Goal: Task Accomplishment & Management: Complete application form

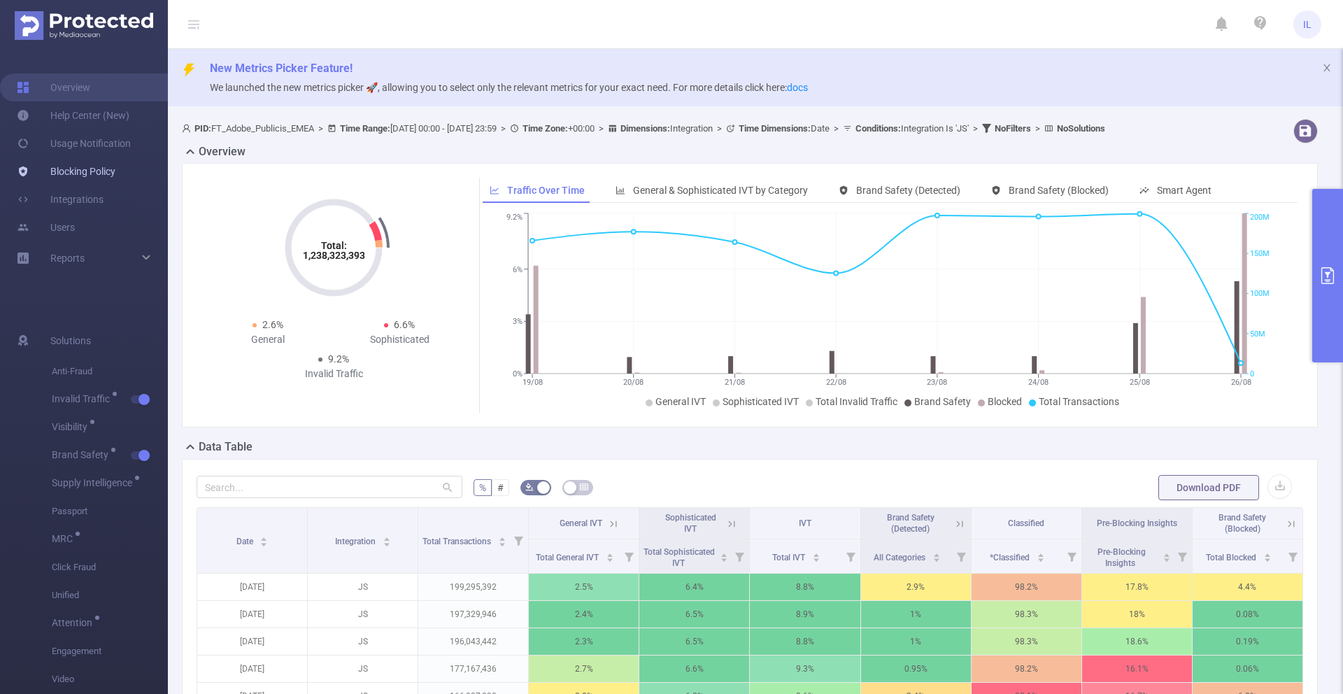
scroll to position [0, 3]
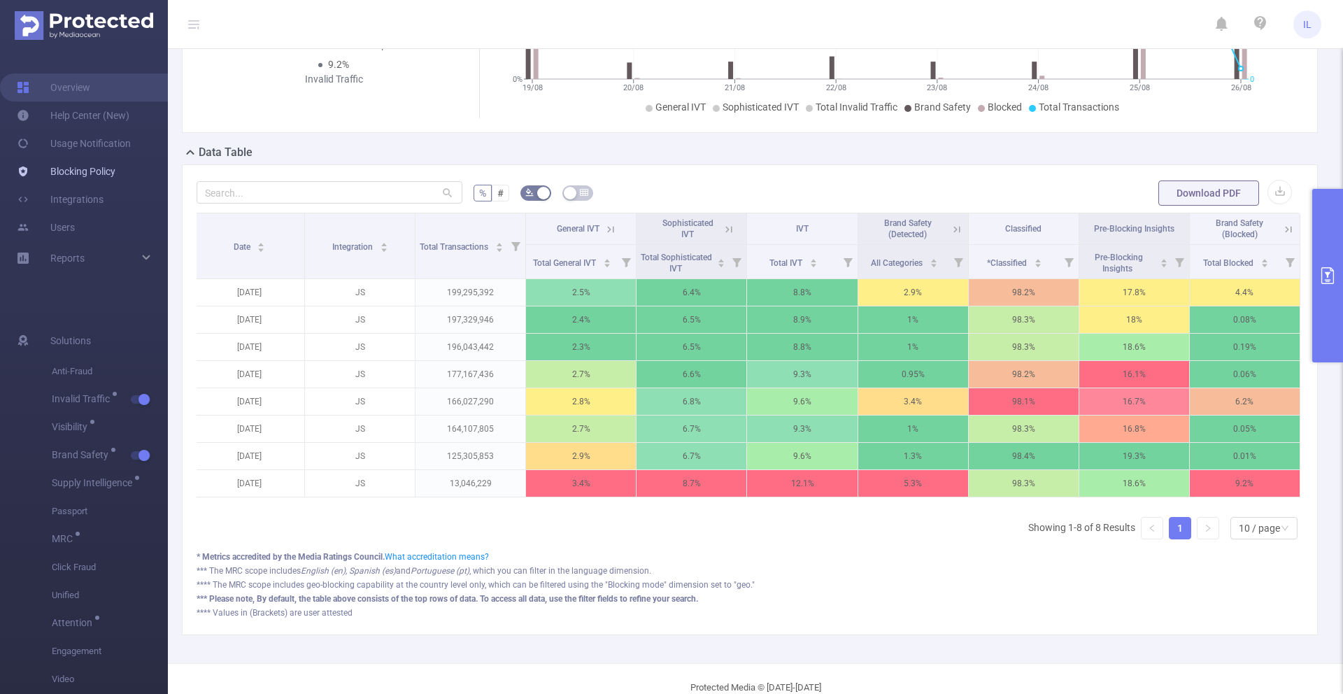
click at [69, 174] on link "Blocking Policy" at bounding box center [66, 171] width 99 height 28
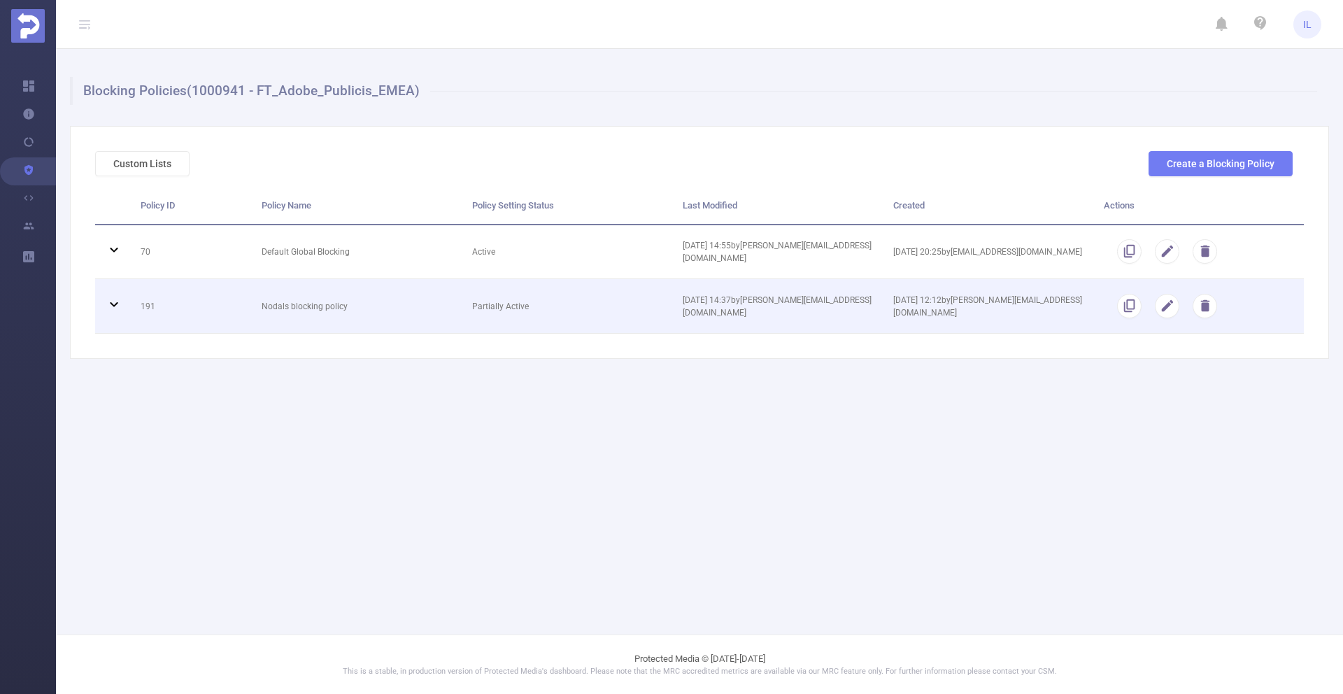
click at [590, 307] on td "Partially Active" at bounding box center [567, 306] width 211 height 55
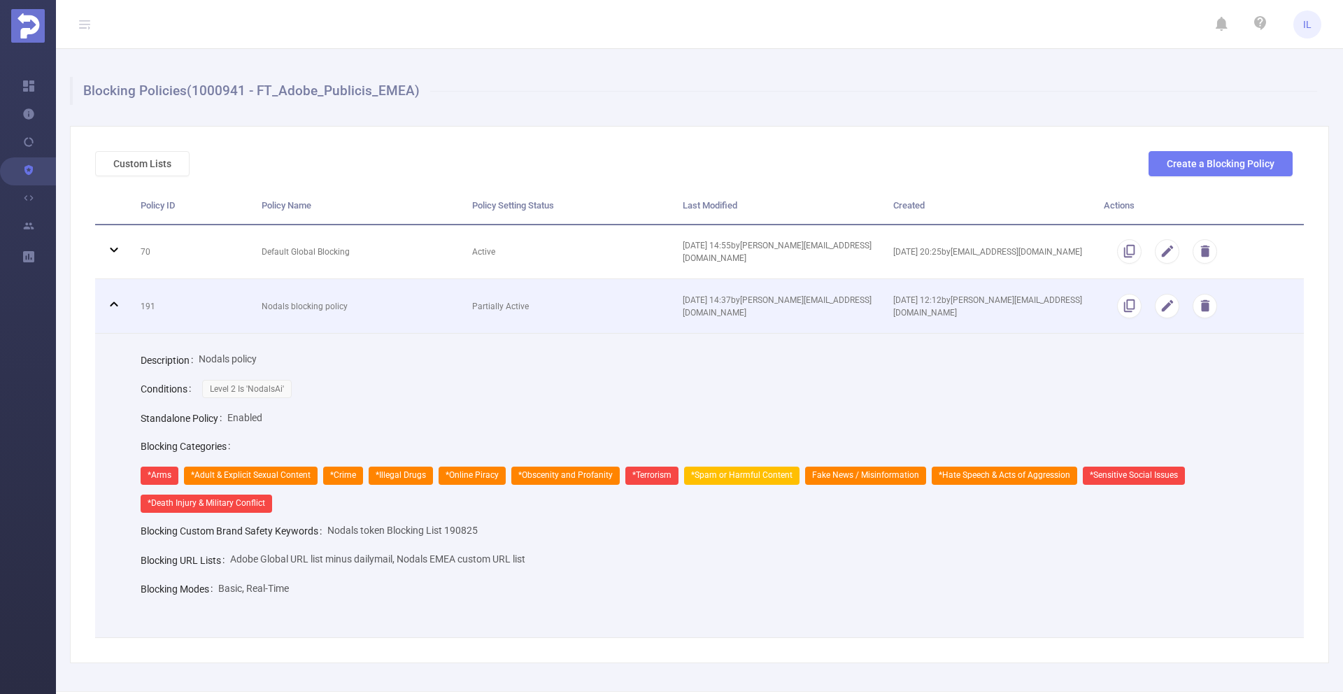
click at [590, 307] on td "Partially Active" at bounding box center [567, 306] width 211 height 55
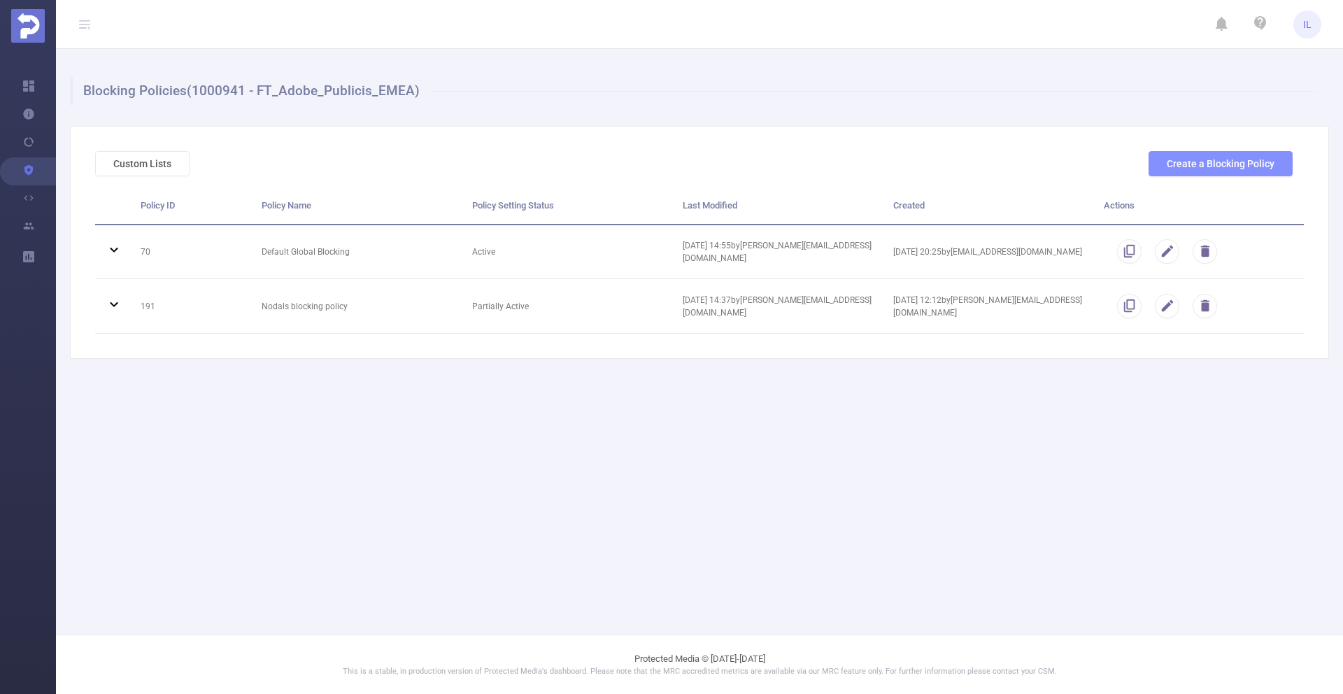
click at [1212, 159] on button "Create a Blocking Policy" at bounding box center [1220, 163] width 144 height 25
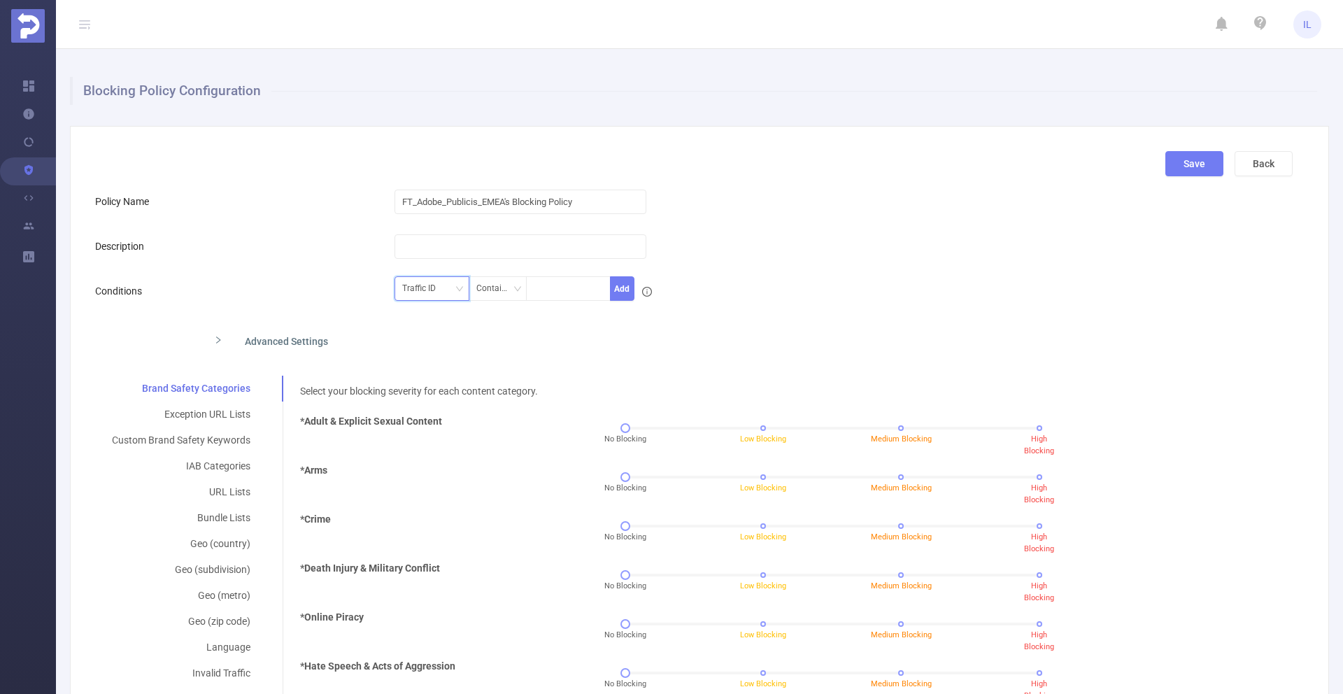
click at [441, 299] on div "Traffic ID" at bounding box center [423, 288] width 43 height 23
click at [432, 341] on li "Level 1" at bounding box center [429, 340] width 75 height 22
click at [515, 290] on icon "icon: down" at bounding box center [517, 289] width 8 height 8
click at [496, 357] on li "Is Not" at bounding box center [512, 362] width 93 height 22
click at [554, 292] on div at bounding box center [568, 288] width 69 height 23
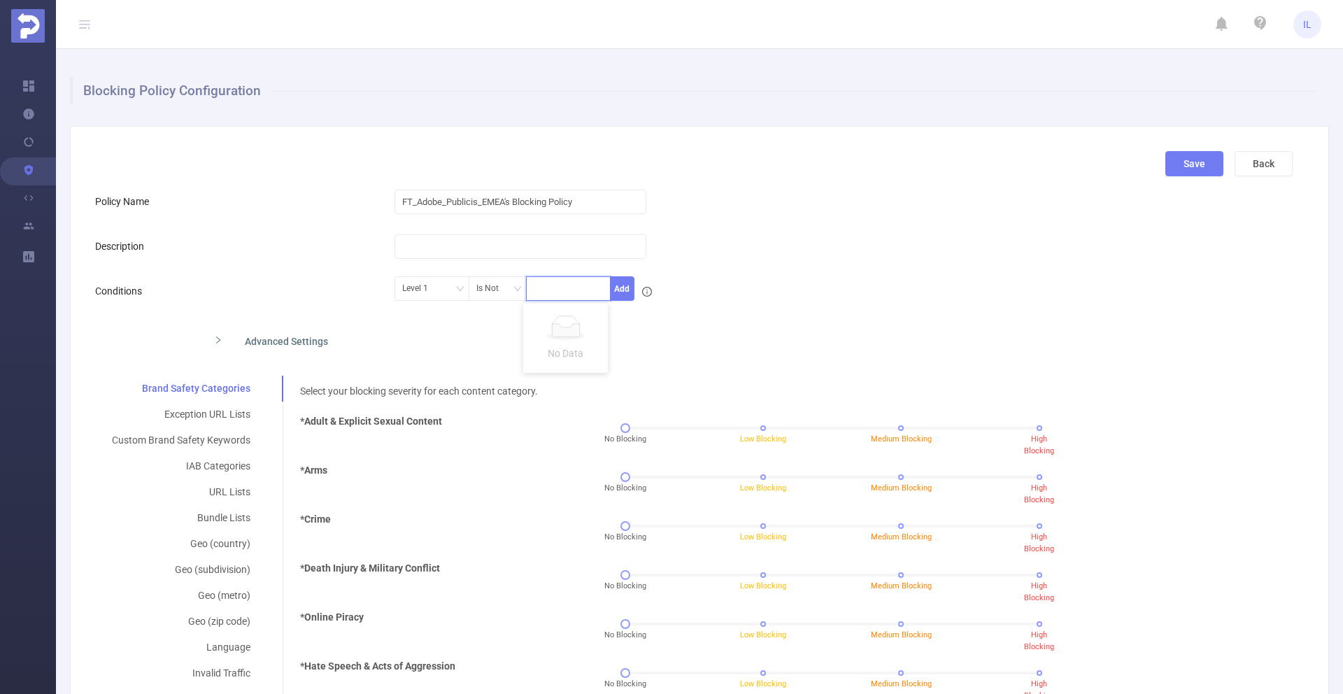
type input "1"
click at [554, 326] on li "1" at bounding box center [565, 317] width 85 height 22
type input "2"
click at [564, 315] on li "2" at bounding box center [565, 317] width 85 height 22
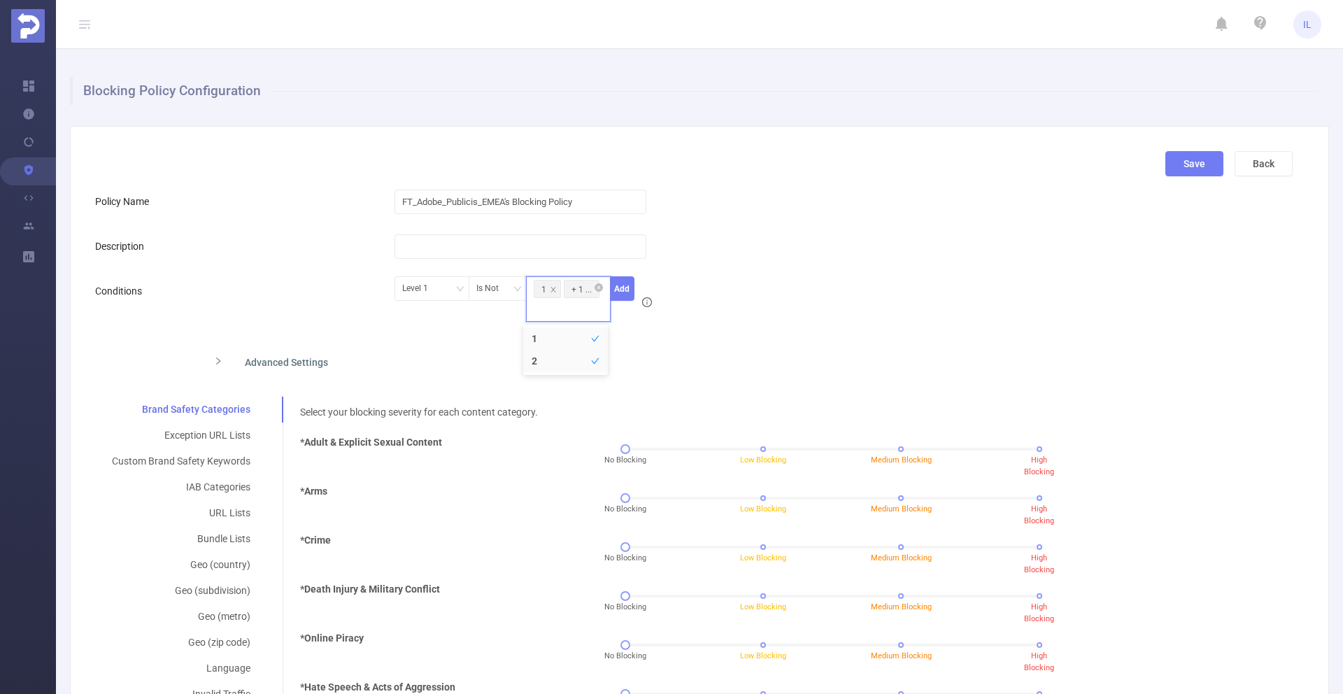
type input "3"
click at [555, 339] on li "3" at bounding box center [565, 338] width 85 height 22
click at [699, 320] on div "Level 1 Is Not 1 + 2 ... Add" at bounding box center [743, 303] width 699 height 52
click at [862, 225] on form "Policy Name FT_Adobe_Publicis_EMEA's Blocking Policy Description Conditions Lev…" at bounding box center [693, 653] width 1197 height 933
click at [599, 289] on icon "icon: close-circle" at bounding box center [598, 287] width 8 height 8
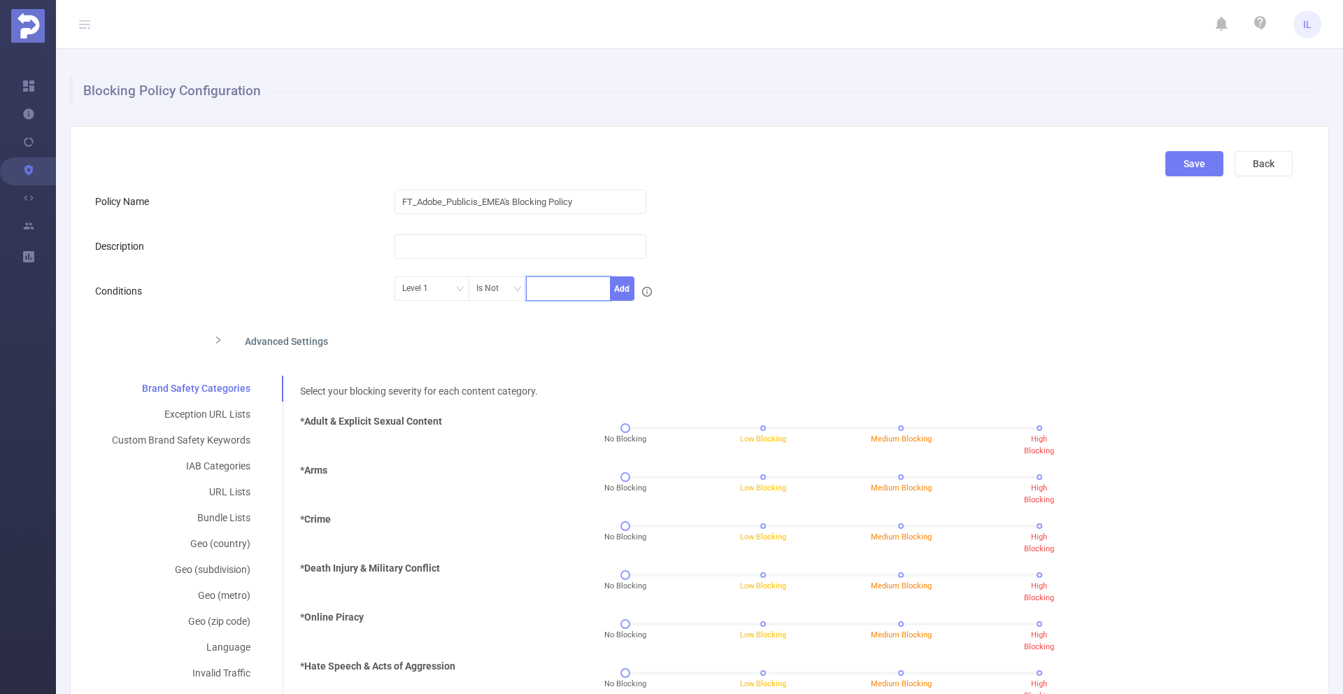
click at [847, 314] on form "Policy Name FT_Adobe_Publicis_EMEA's Blocking Policy Description Conditions Lev…" at bounding box center [693, 643] width 1197 height 912
